Goal: Navigation & Orientation: Find specific page/section

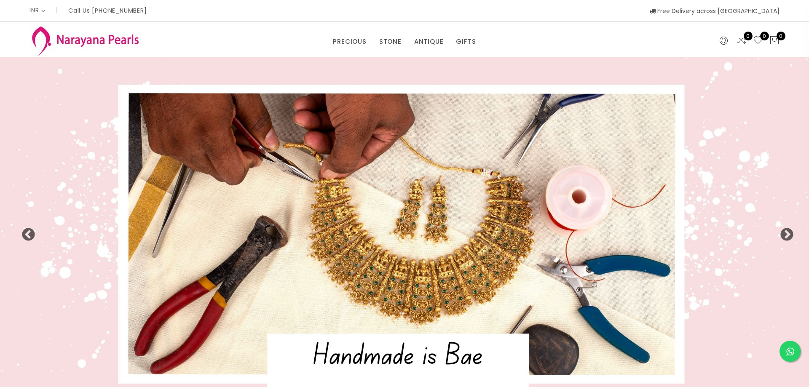
select select "INR"
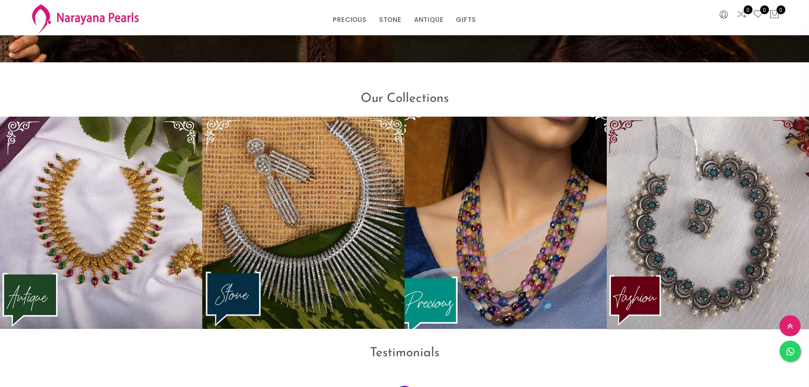
scroll to position [1221, 0]
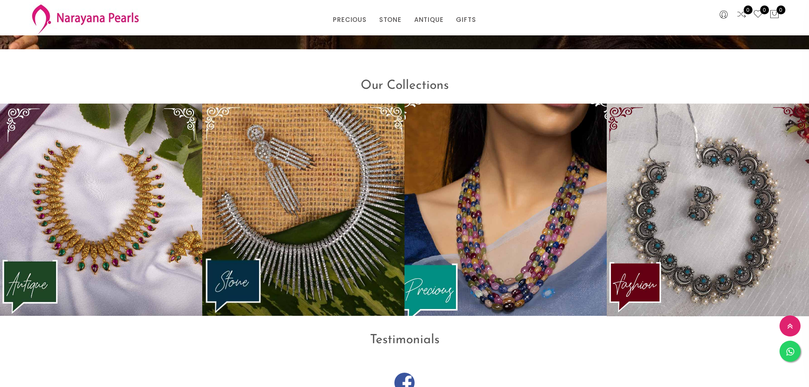
click at [537, 254] on img at bounding box center [505, 210] width 222 height 234
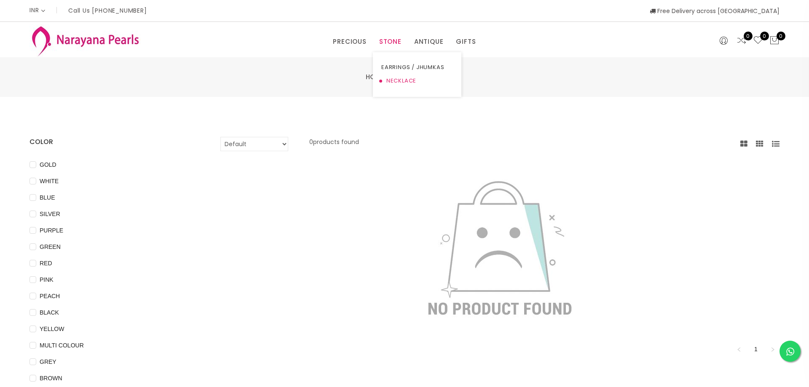
click at [397, 81] on link "NECKLACE" at bounding box center [417, 80] width 72 height 13
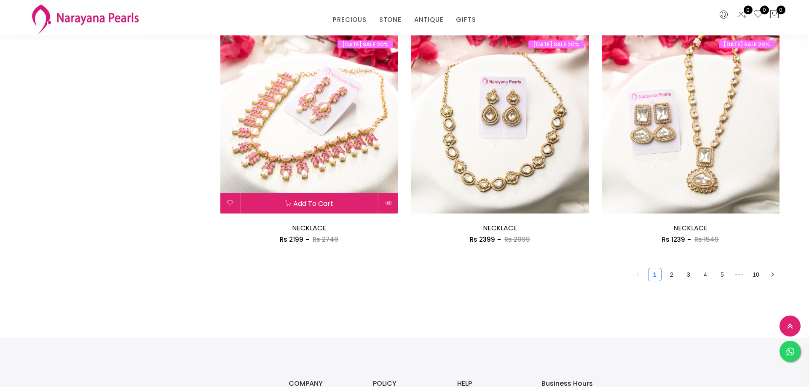
scroll to position [1418, 0]
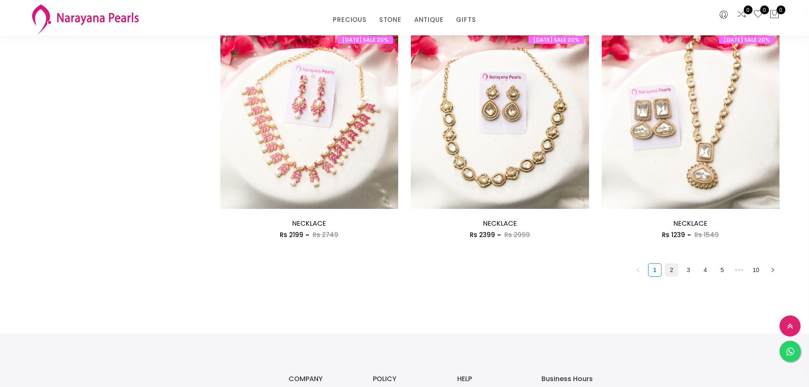
click at [669, 271] on link "2" at bounding box center [671, 270] width 13 height 13
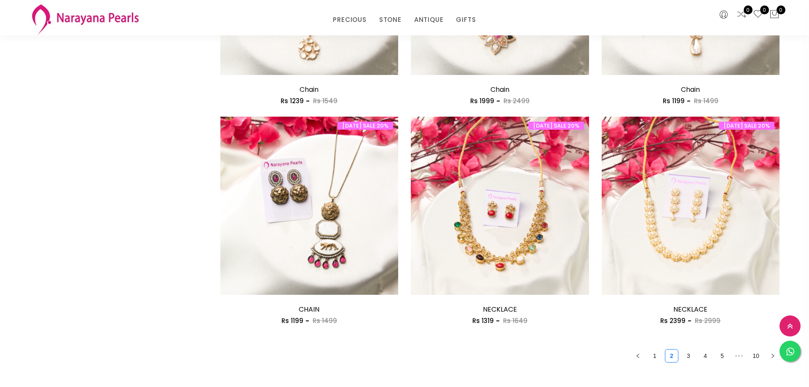
scroll to position [1375, 0]
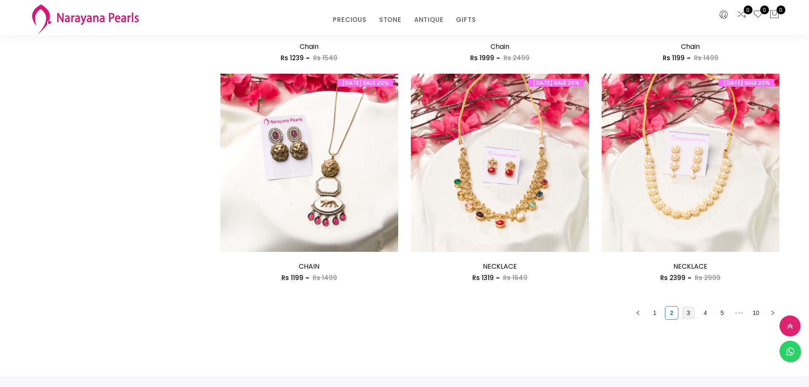
click at [688, 314] on link "3" at bounding box center [688, 313] width 13 height 13
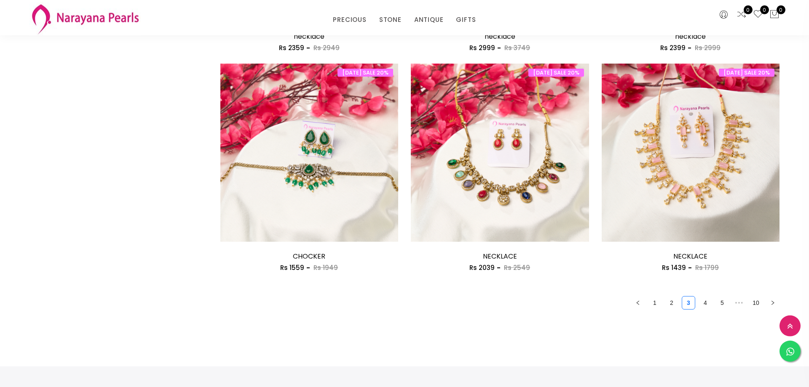
scroll to position [1461, 0]
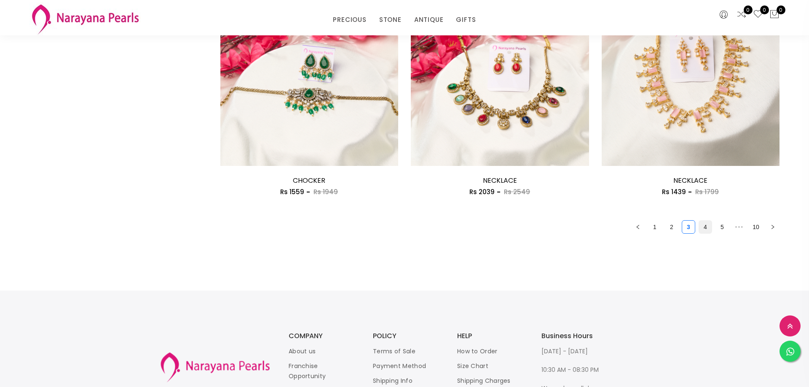
click at [707, 229] on link "4" at bounding box center [705, 227] width 13 height 13
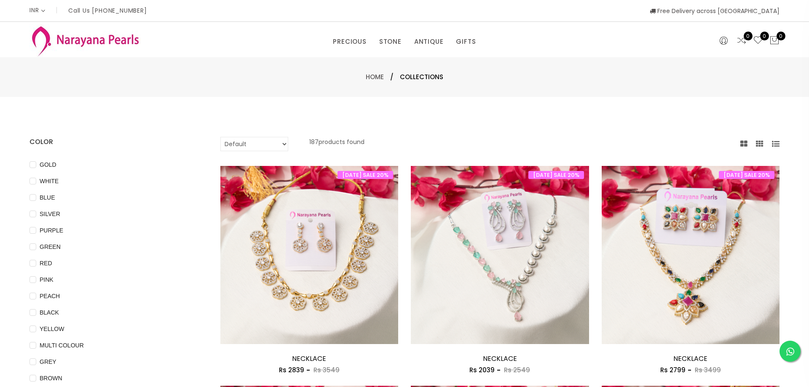
click at [778, 141] on icon at bounding box center [776, 144] width 8 height 8
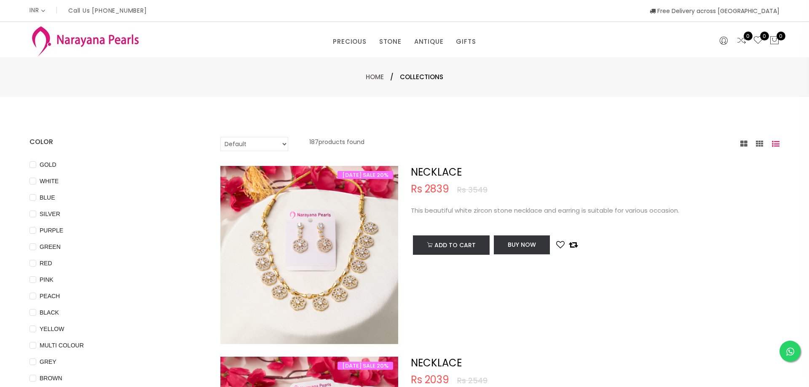
click at [220, 137] on select "Default Price - High to Low Price - Low to High" at bounding box center [254, 144] width 68 height 14
select select "priceHighToLow"
click option "Price - High to Low" at bounding box center [0, 0] width 0 height 0
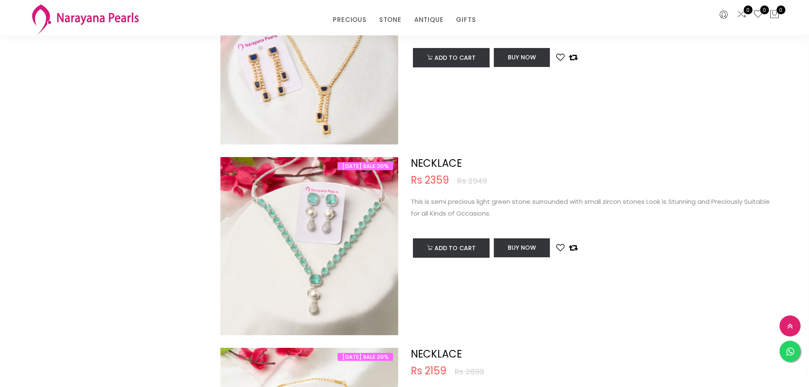
scroll to position [731, 0]
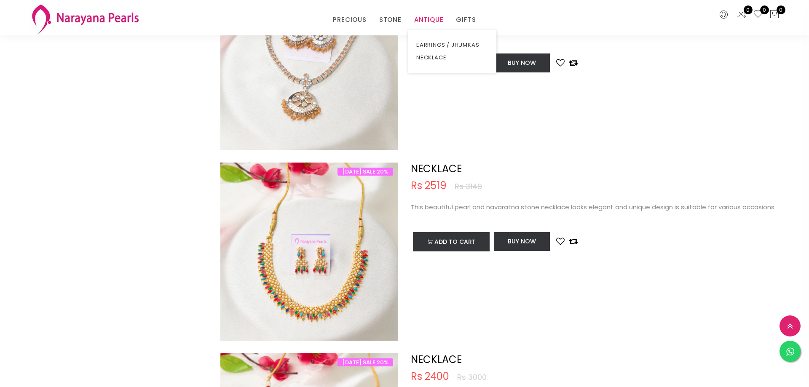
click at [435, 22] on link "ANTIQUE" at bounding box center [428, 19] width 29 height 13
click at [437, 56] on link "NECKLACE" at bounding box center [452, 57] width 72 height 13
